Goal: Find specific page/section: Find specific page/section

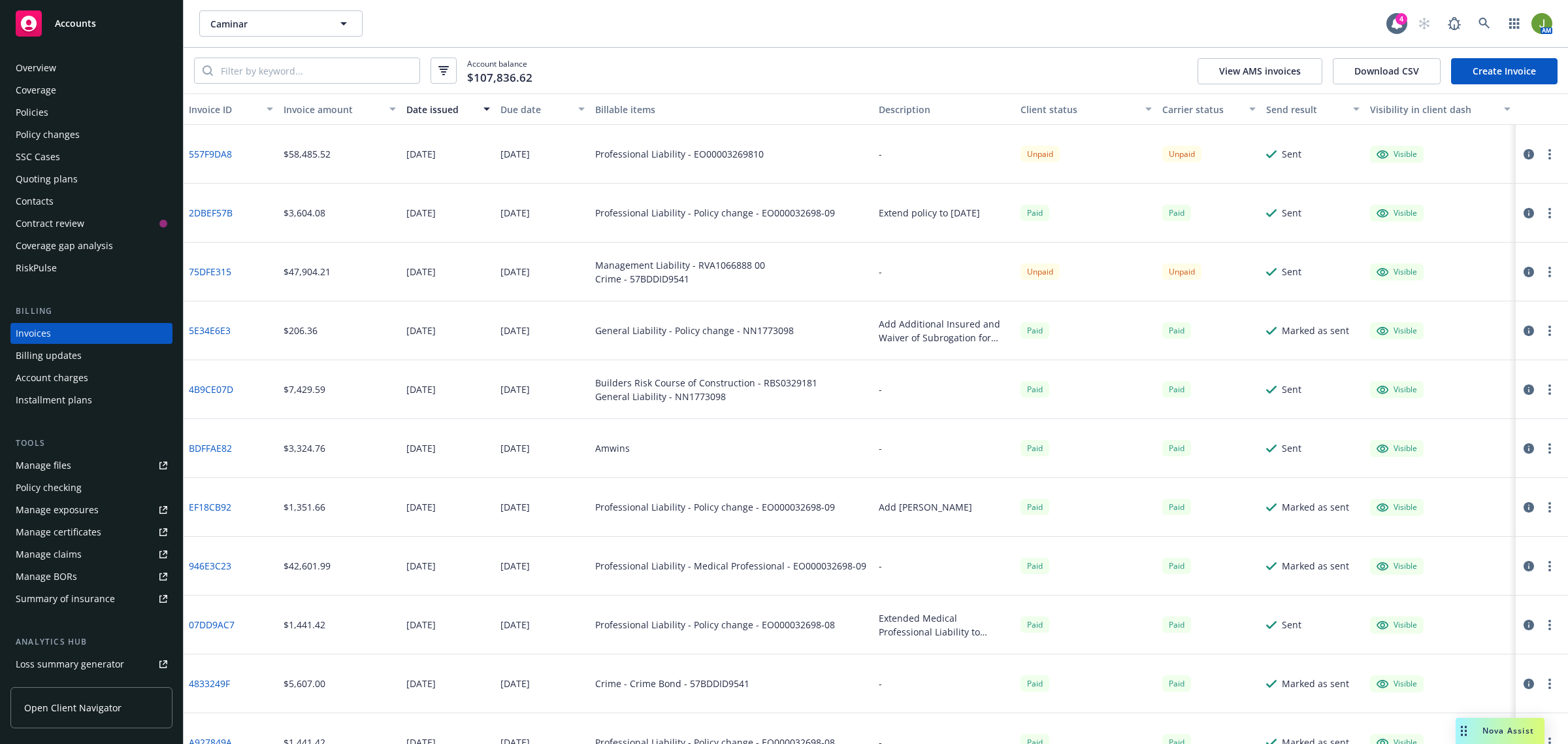
click at [114, 23] on div "Accounts" at bounding box center [91, 24] width 152 height 26
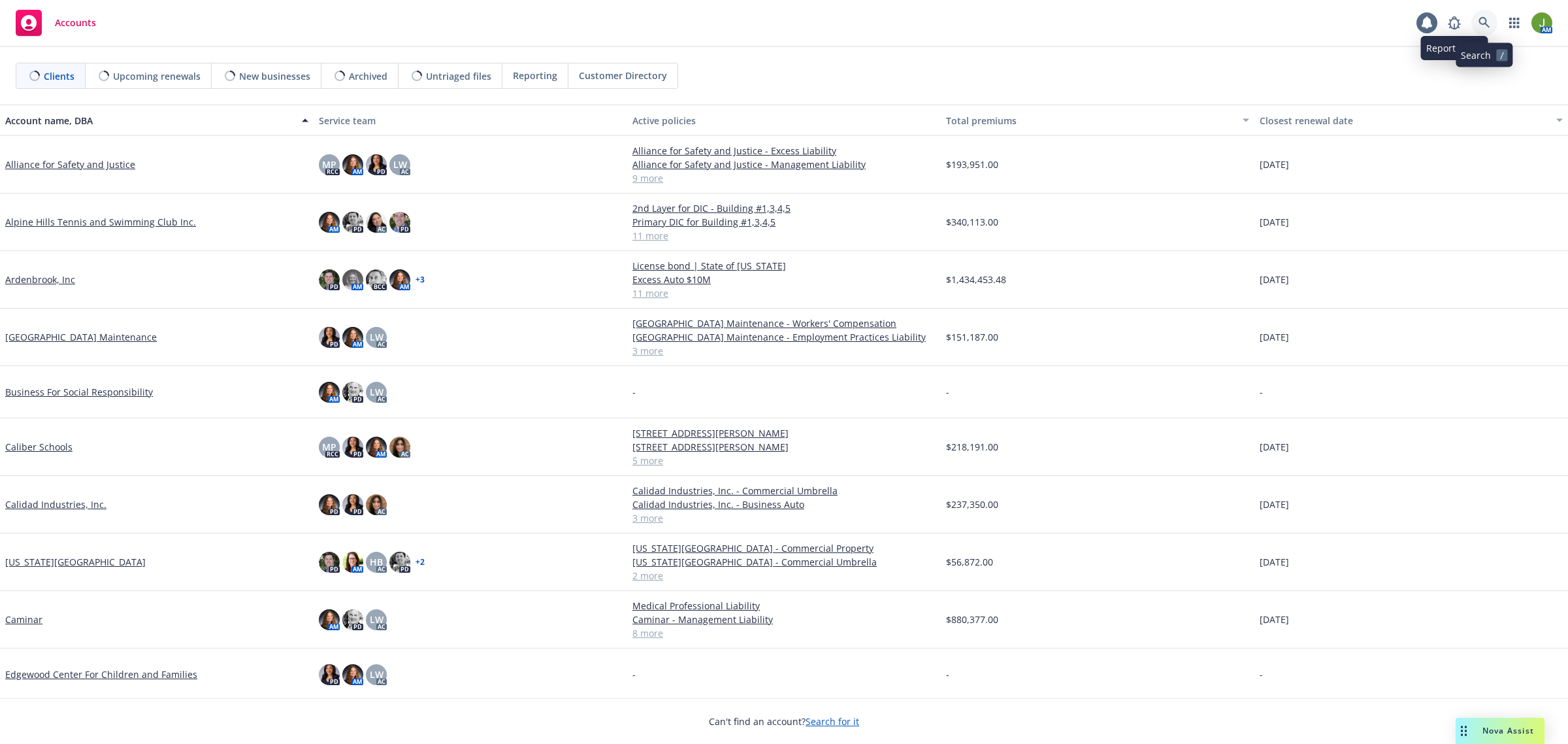
click at [1474, 18] on link at bounding box center [1484, 23] width 26 height 26
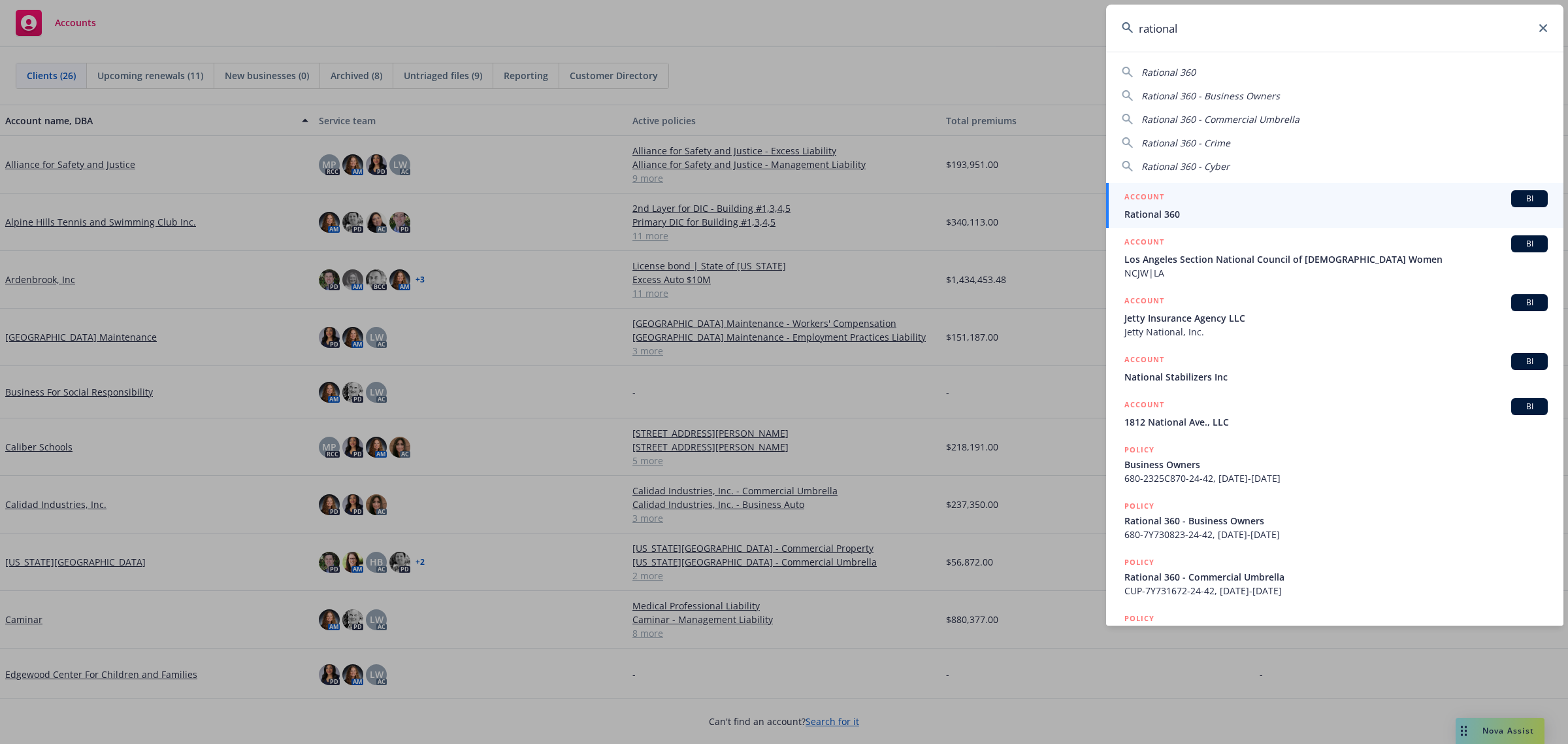
type input "rational"
click at [1225, 212] on span "Rational 360" at bounding box center [1336, 214] width 423 height 14
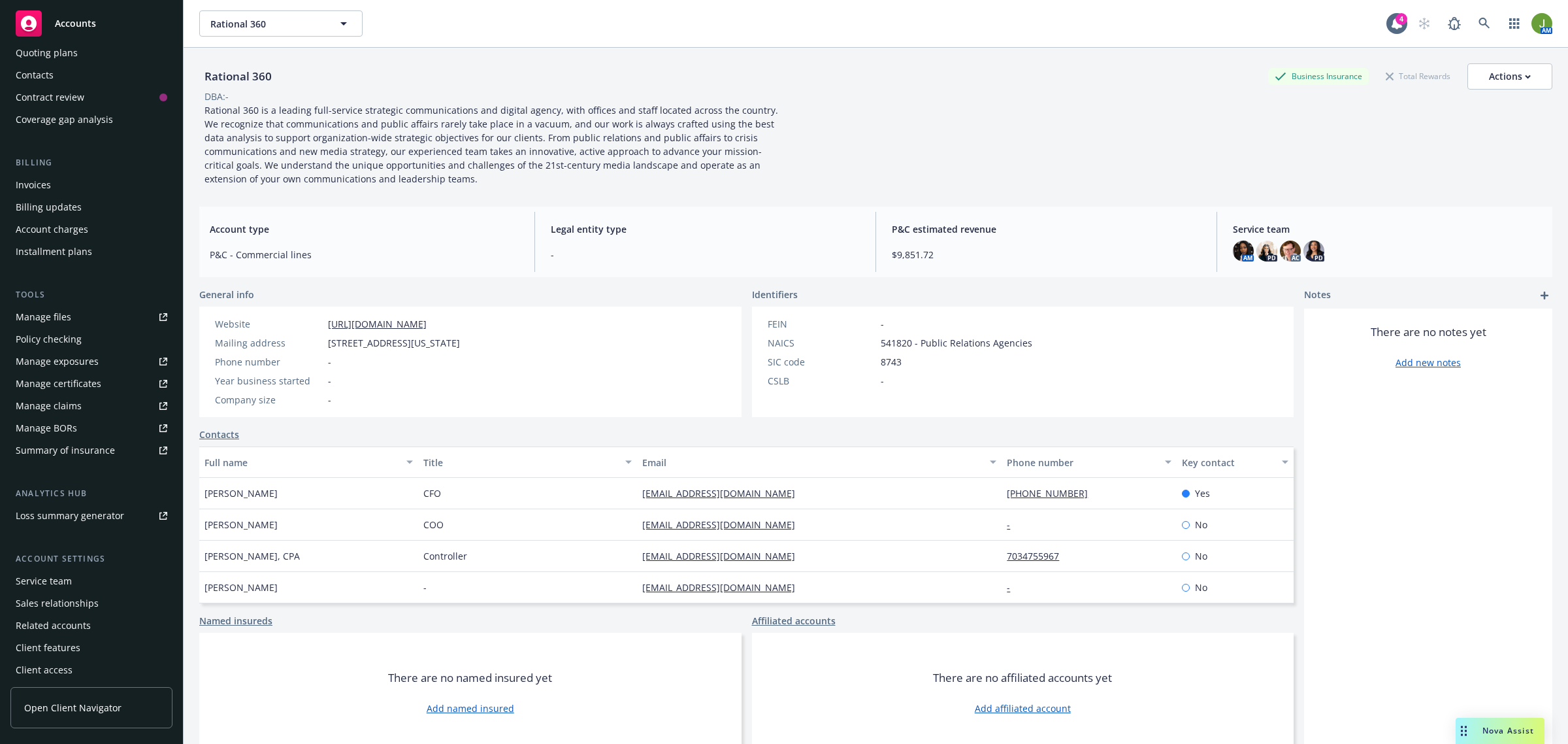
scroll to position [129, 0]
click at [76, 572] on div "Service team" at bounding box center [91, 578] width 152 height 21
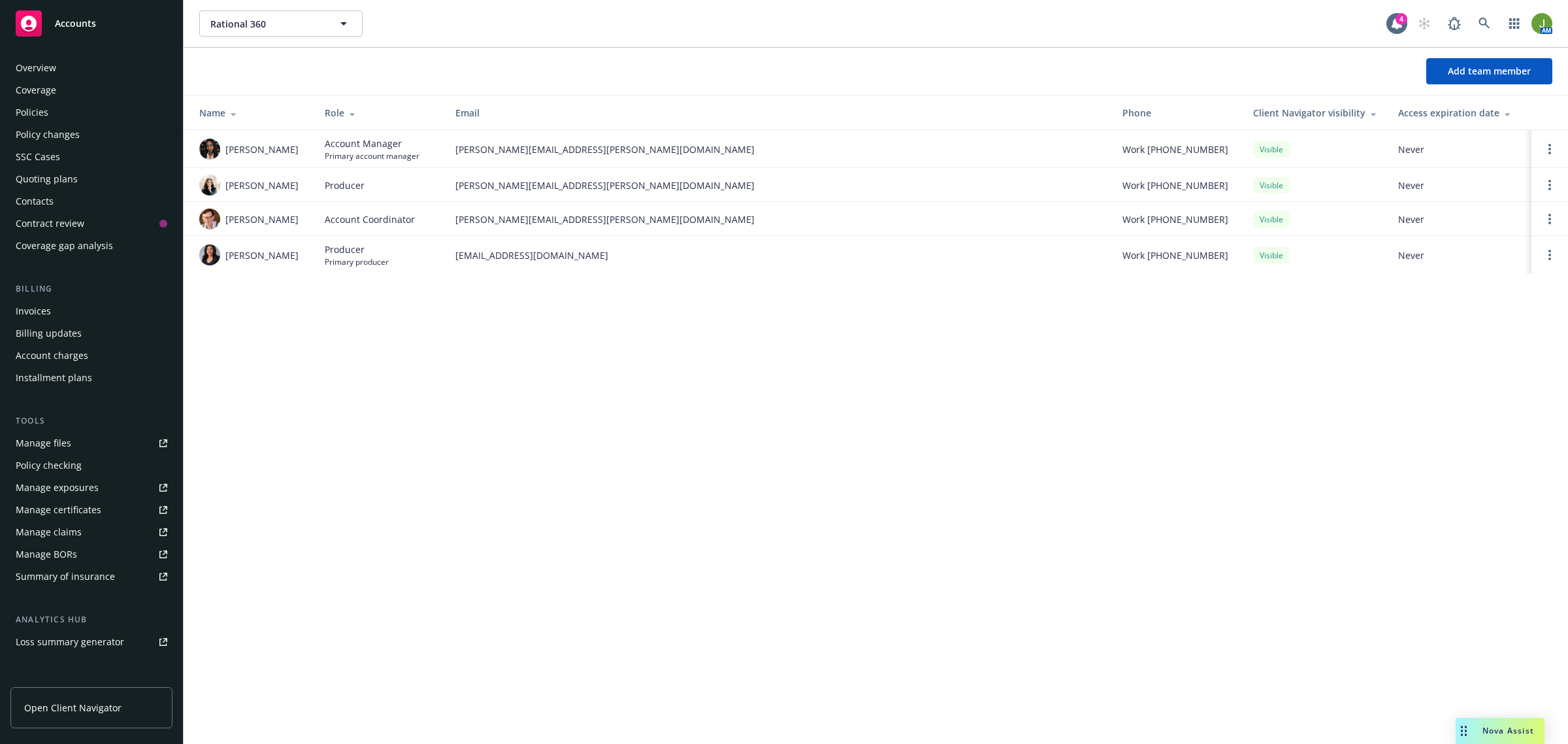
click at [29, 106] on div "Policies" at bounding box center [31, 112] width 33 height 21
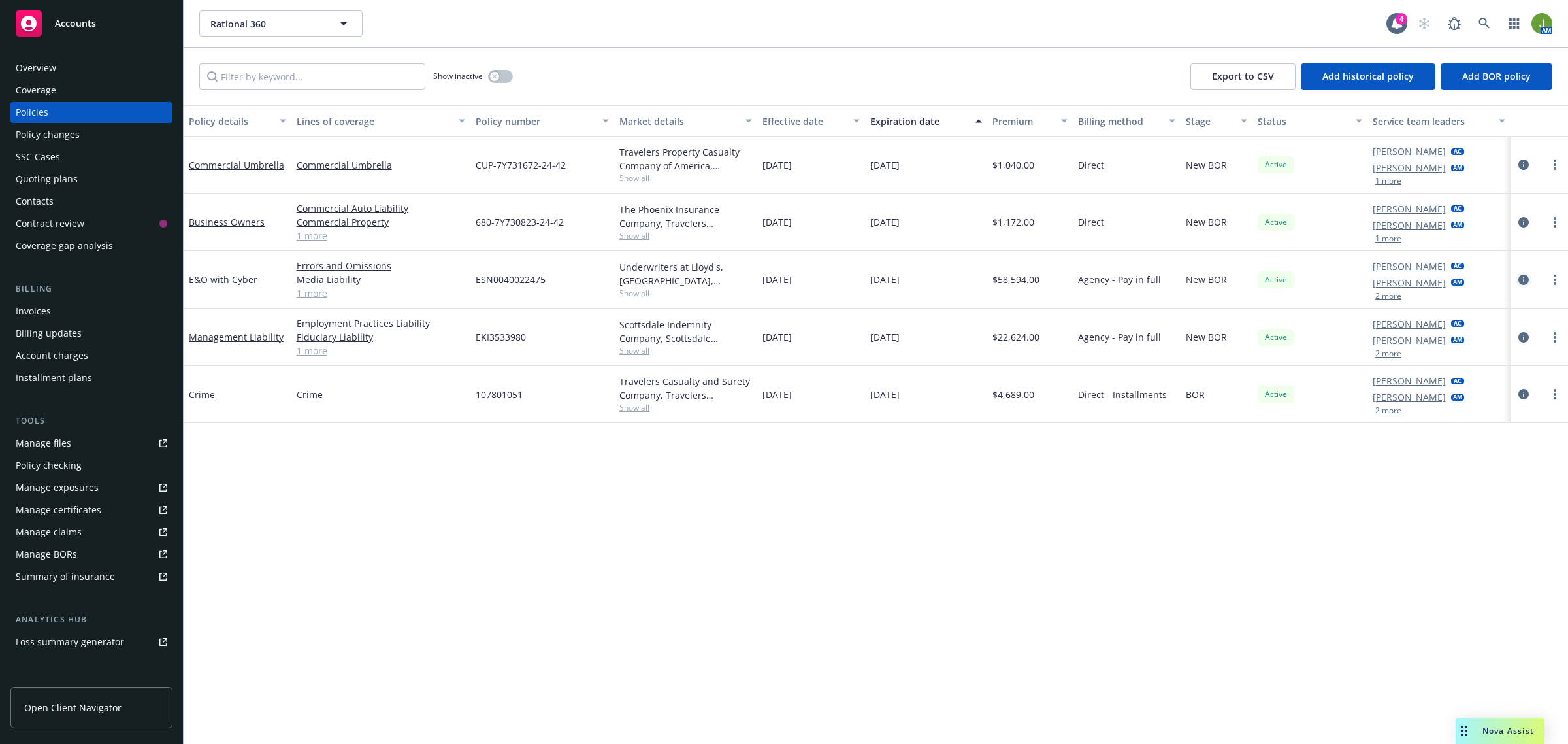
click at [1523, 282] on icon "circleInformation" at bounding box center [1524, 280] width 11 height 11
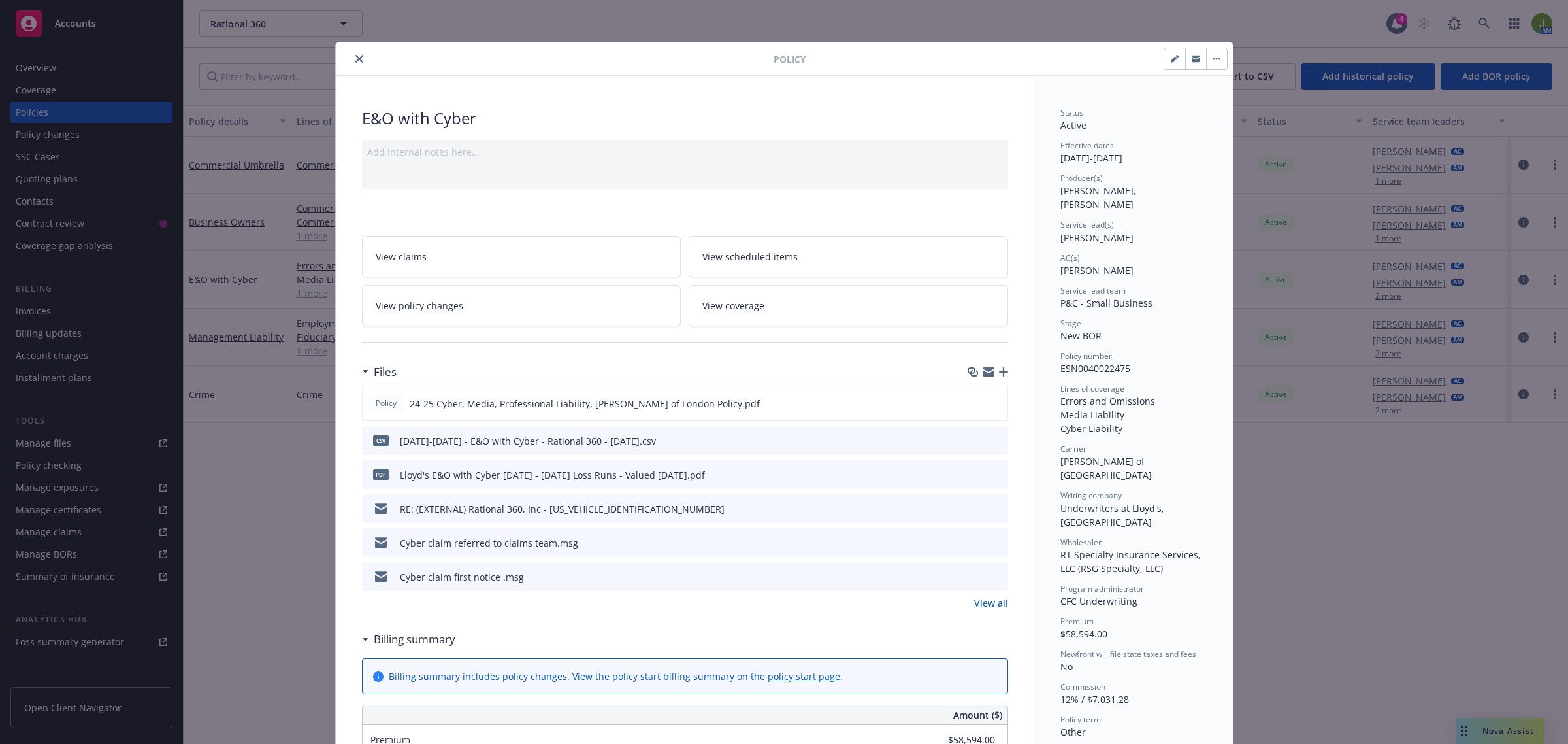
click at [356, 61] on icon "close" at bounding box center [360, 59] width 8 height 8
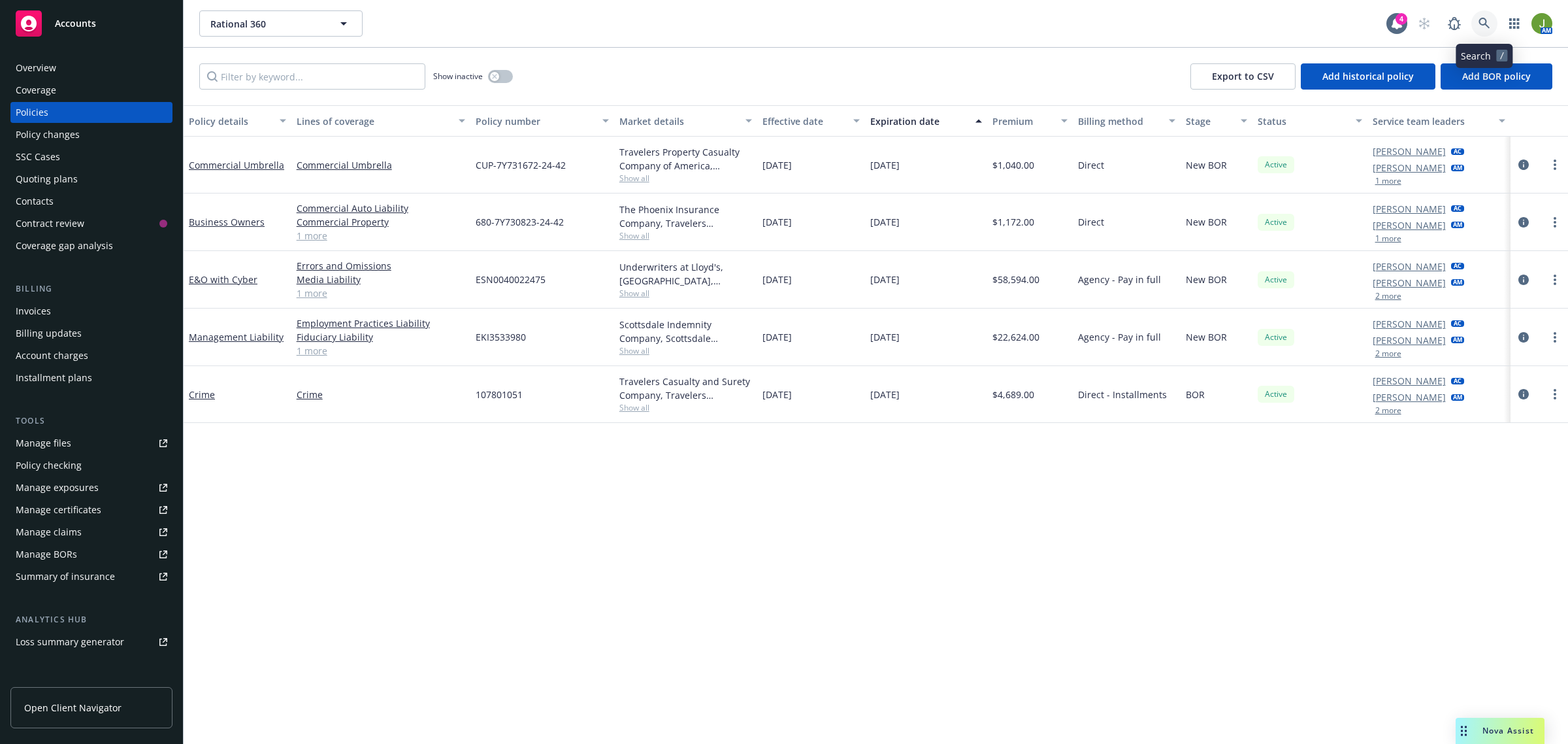
click at [1485, 16] on link at bounding box center [1484, 24] width 26 height 26
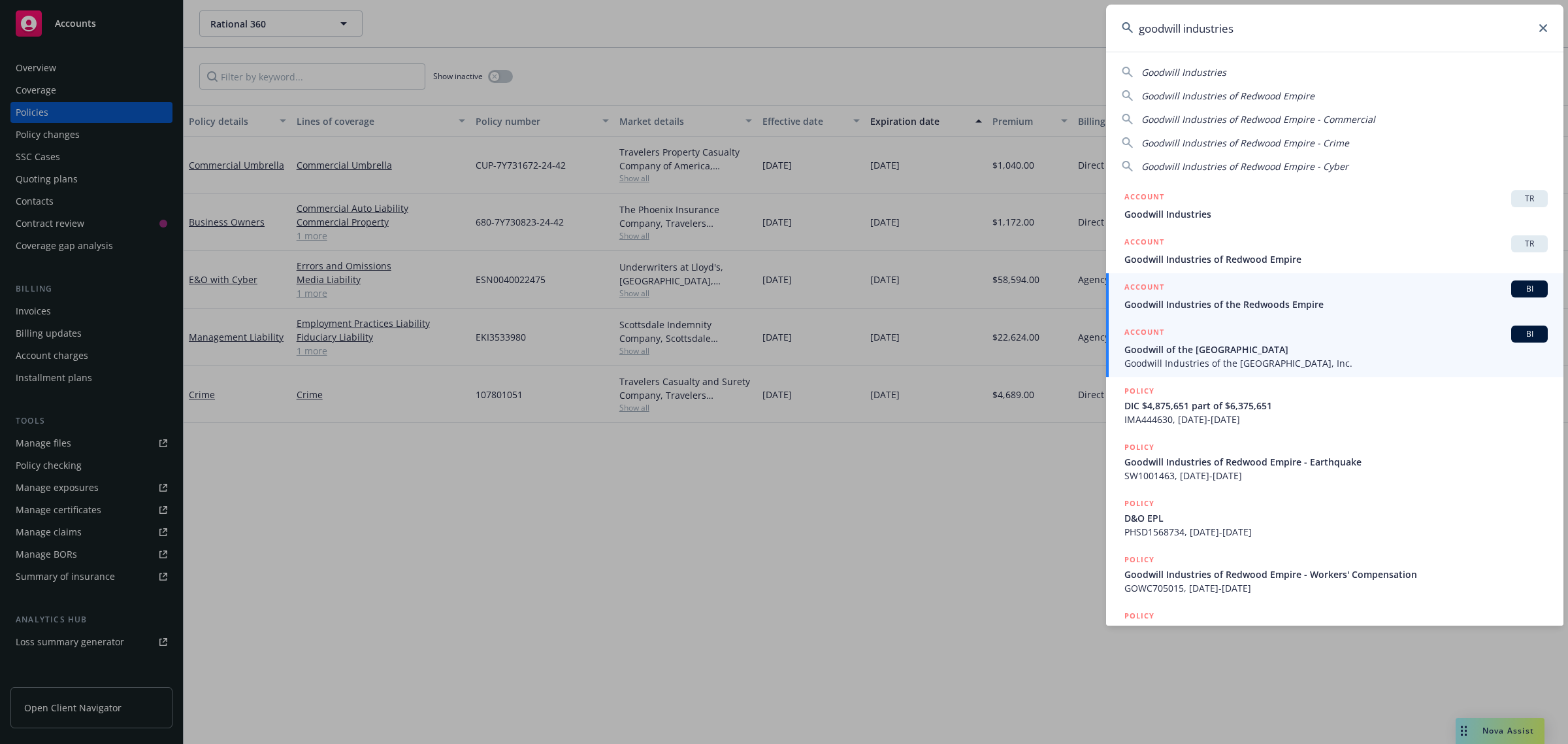
type input "goodwill industries"
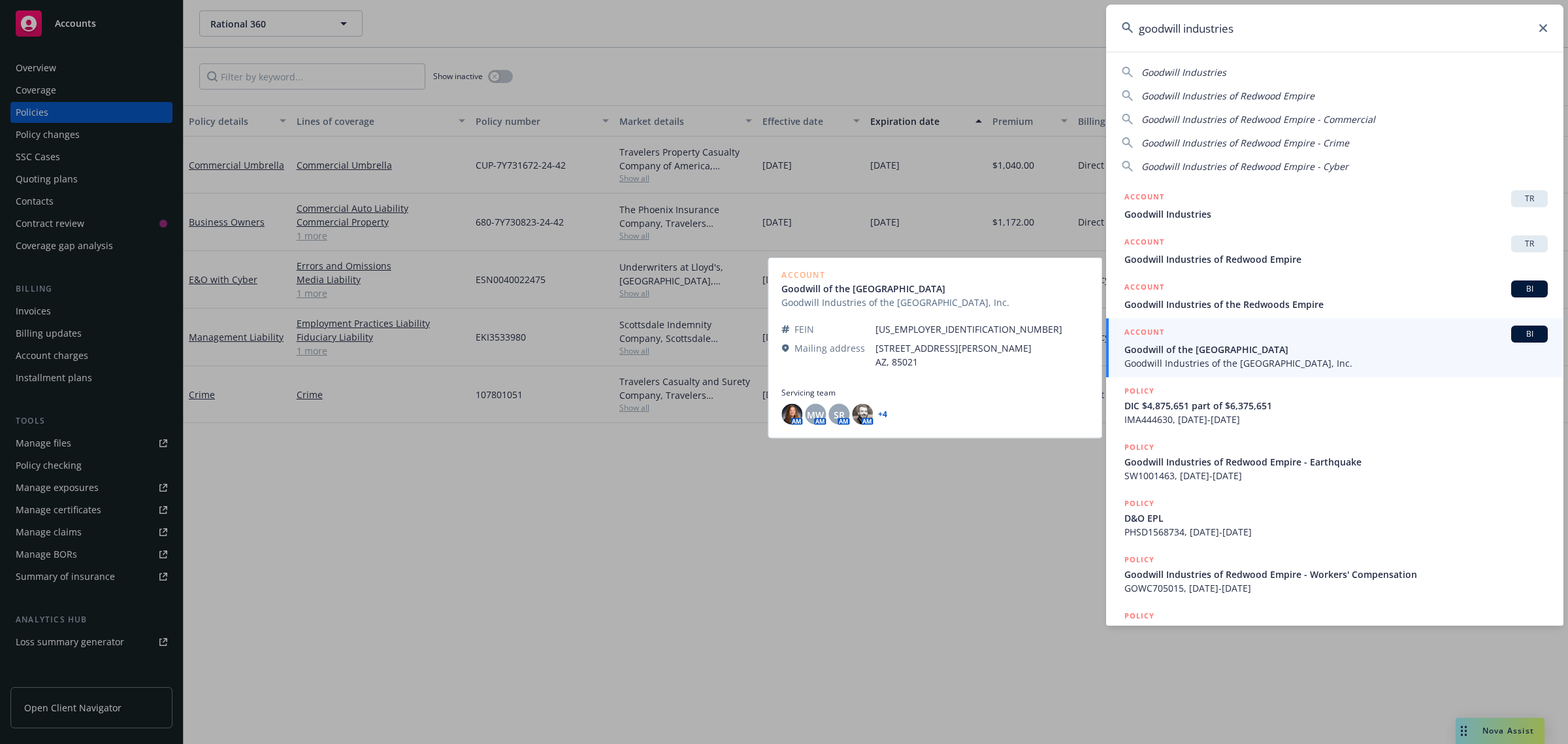
click at [1197, 363] on span "Goodwill Industries of the [GEOGRAPHIC_DATA], Inc." at bounding box center [1336, 363] width 423 height 14
